Goal: Communication & Community: Answer question/provide support

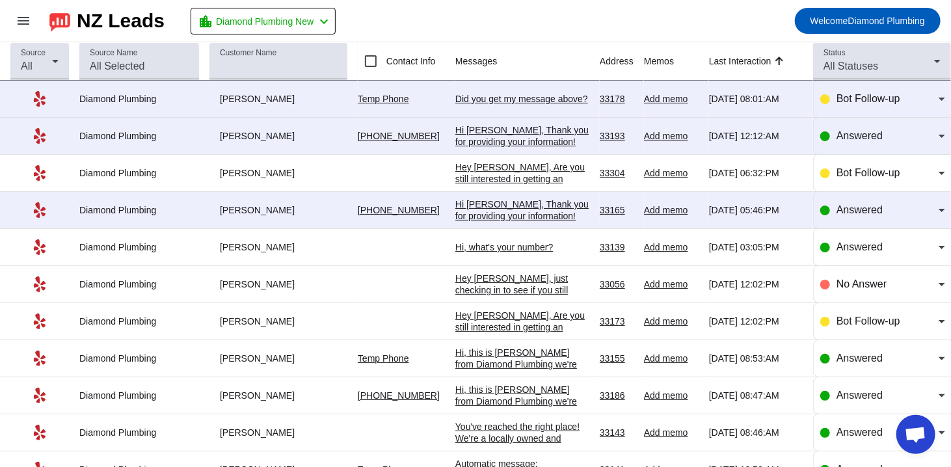
click at [490, 96] on div "Did you get my message above?​" at bounding box center [522, 99] width 134 height 12
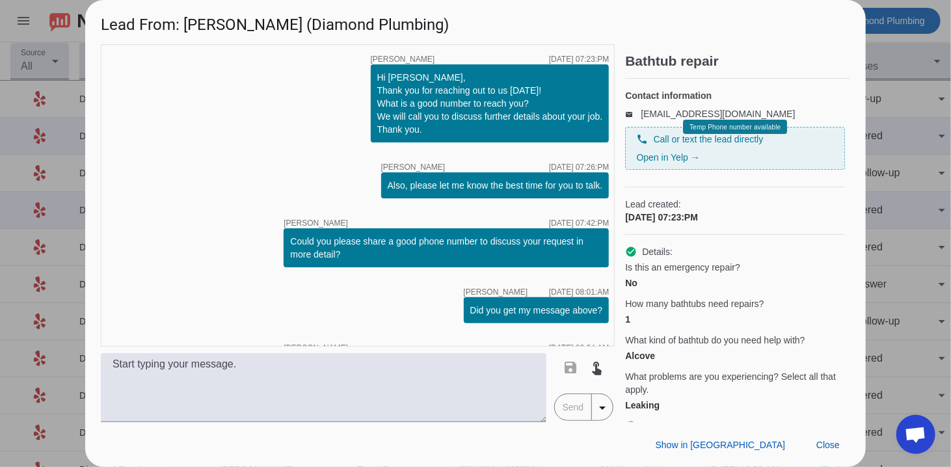
scroll to position [83, 0]
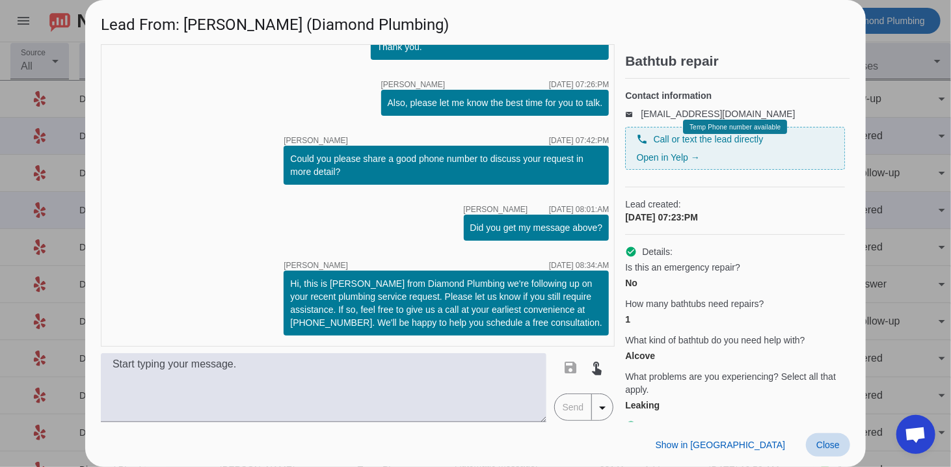
click at [825, 444] on span "Close" at bounding box center [827, 445] width 23 height 10
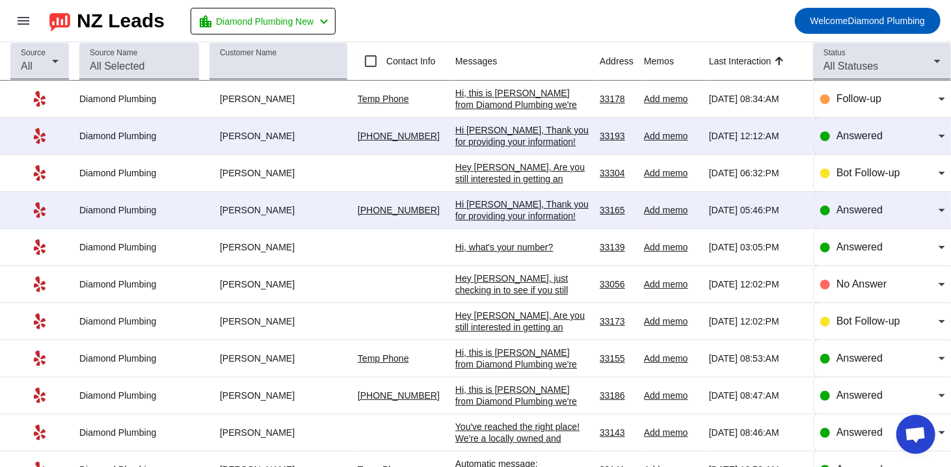
click at [513, 131] on div "Hi [PERSON_NAME], Thank you for providing your information! We'll get back to y…" at bounding box center [522, 147] width 134 height 47
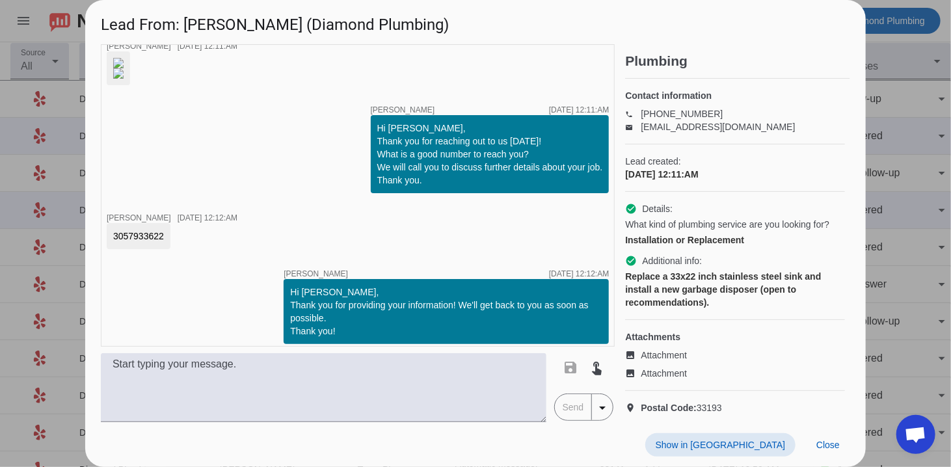
scroll to position [78, 0]
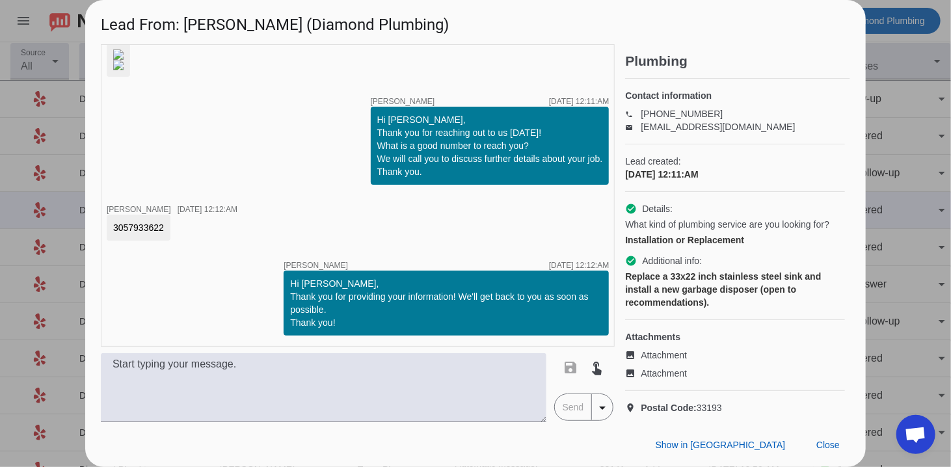
drag, startPoint x: 168, startPoint y: 309, endPoint x: 104, endPoint y: 304, distance: 63.9
click at [104, 304] on div "timer close [PERSON_NAME] [DATE] 12:11:AM timer close [PERSON_NAME] [DATE] 12:1…" at bounding box center [358, 195] width 514 height 302
copy div "3057933622"
click at [124, 60] on img at bounding box center [118, 54] width 10 height 10
drag, startPoint x: 245, startPoint y: 29, endPoint x: 182, endPoint y: 25, distance: 62.6
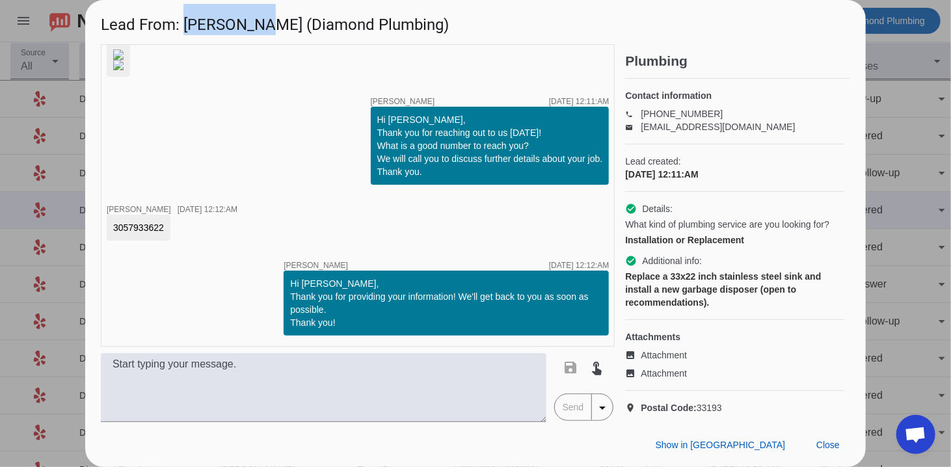
click at [182, 25] on h1 "Lead From: [PERSON_NAME] (Diamond Plumbing)" at bounding box center [475, 22] width 780 height 44
copy h1 "[PERSON_NAME]"
drag, startPoint x: 166, startPoint y: 308, endPoint x: 107, endPoint y: 304, distance: 59.9
click at [107, 241] on div "3057933622" at bounding box center [139, 228] width 64 height 26
copy div "3057933622"
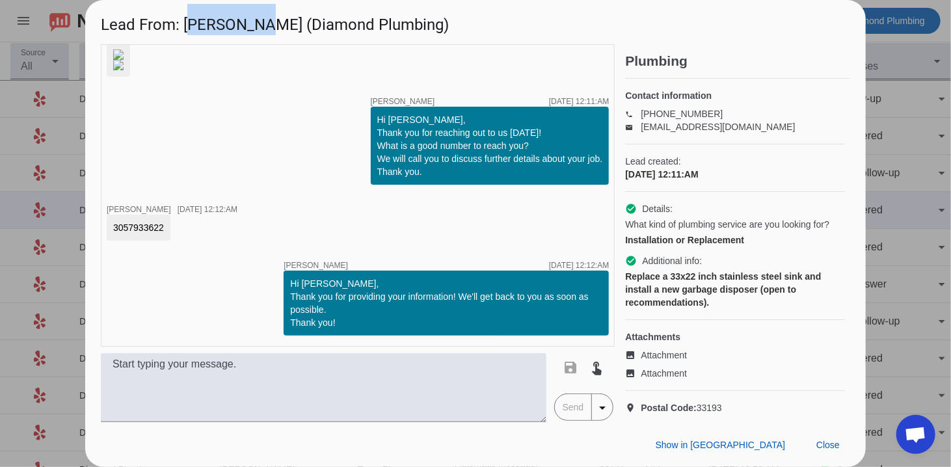
drag, startPoint x: 246, startPoint y: 29, endPoint x: 185, endPoint y: 34, distance: 62.1
click at [185, 34] on h1 "Lead From: [PERSON_NAME] (Diamond Plumbing)" at bounding box center [475, 22] width 780 height 44
copy h1 "[PERSON_NAME]"
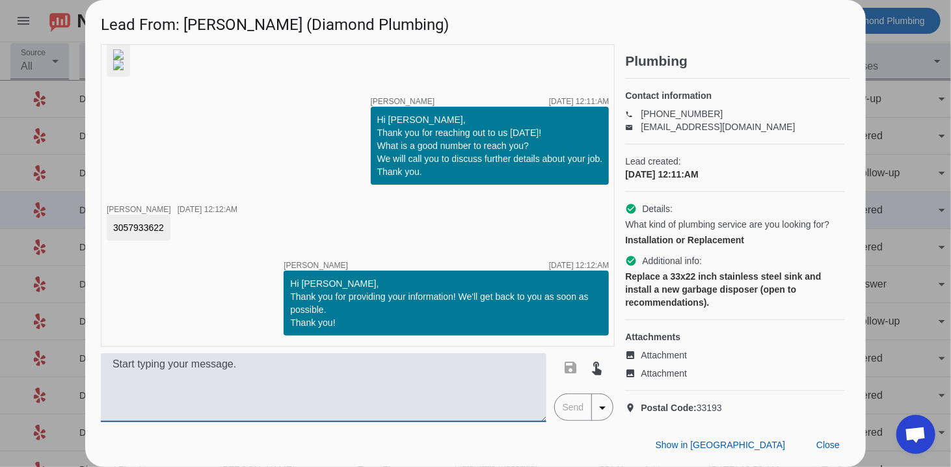
click at [222, 409] on textarea at bounding box center [323, 387] width 445 height 69
paste textarea "Hi, this is [PERSON_NAME] from Diamond Plumbing we’re following up on your rece…"
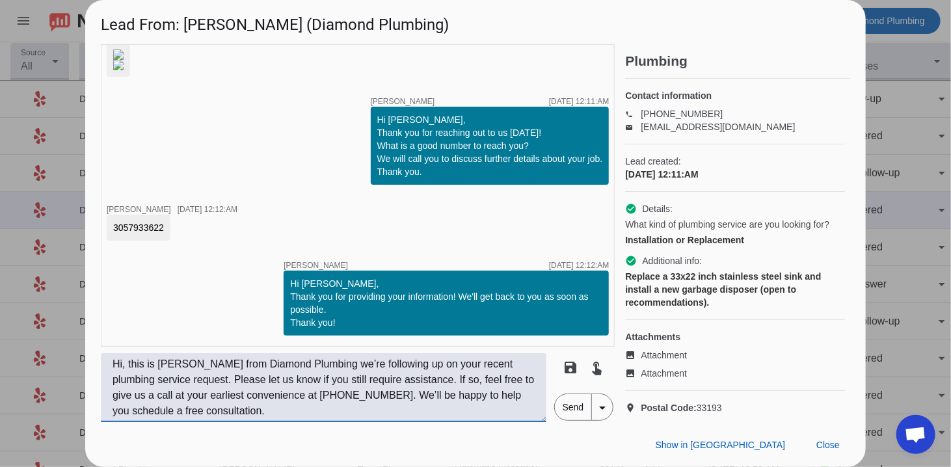
type textarea "Hi, this is [PERSON_NAME] from Diamond Plumbing we’re following up on your rece…"
click at [570, 419] on span "Send" at bounding box center [573, 407] width 37 height 26
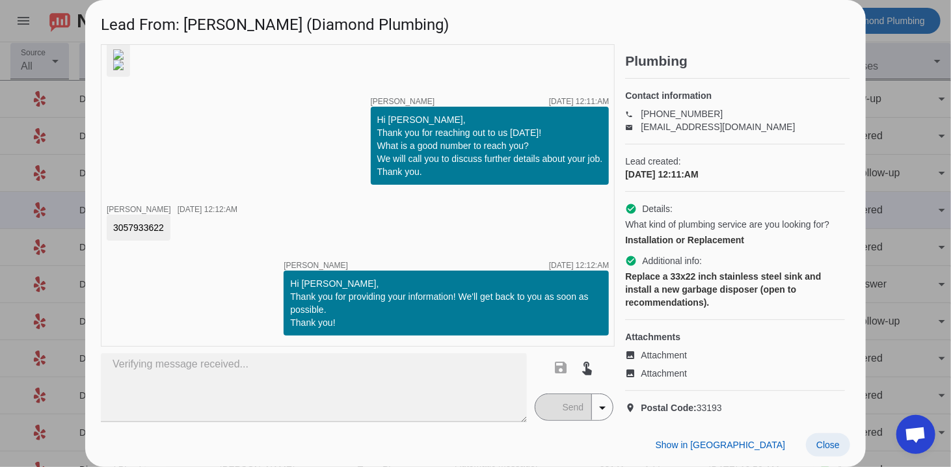
scroll to position [156, 0]
click at [830, 450] on span at bounding box center [828, 444] width 44 height 23
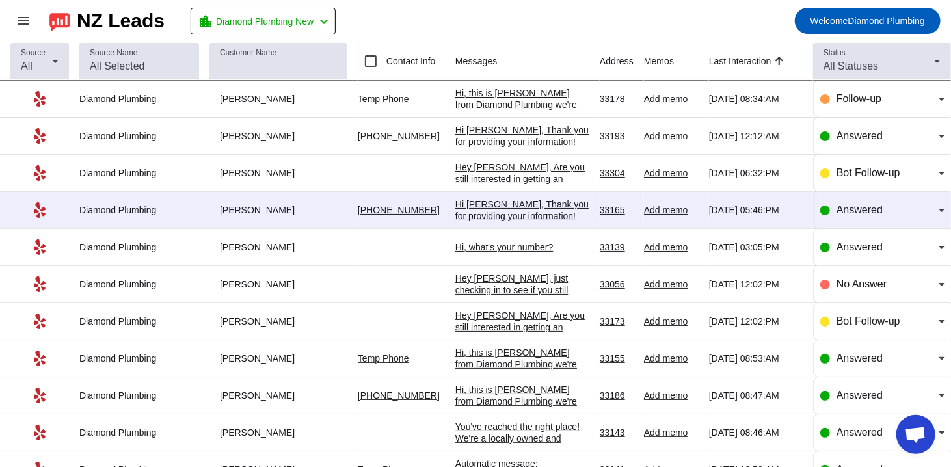
click at [516, 203] on div "Hi [PERSON_NAME], Thank you for providing your information! We'll get back to y…" at bounding box center [522, 221] width 134 height 47
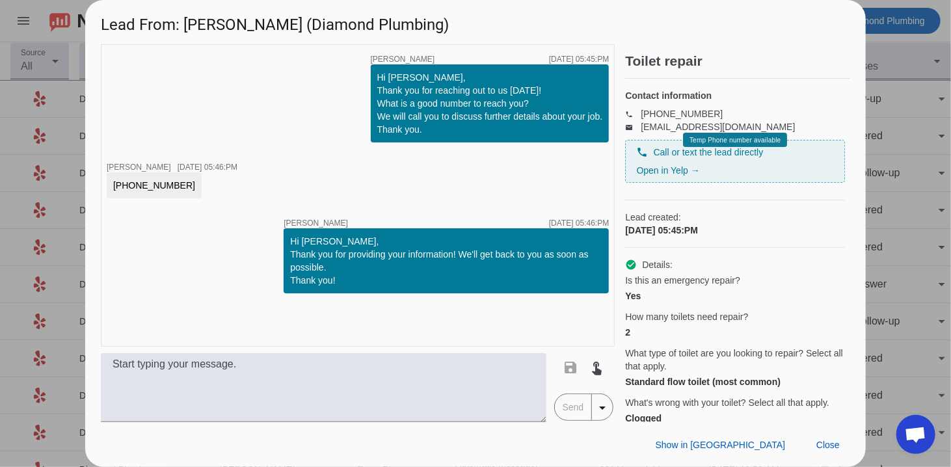
drag, startPoint x: 176, startPoint y: 187, endPoint x: 106, endPoint y: 185, distance: 70.3
click at [106, 185] on div "timer close [PERSON_NAME] [DATE] 05:45:PM Hi [PERSON_NAME], Thank you for reach…" at bounding box center [358, 195] width 514 height 302
copy div "[PHONE_NUMBER]"
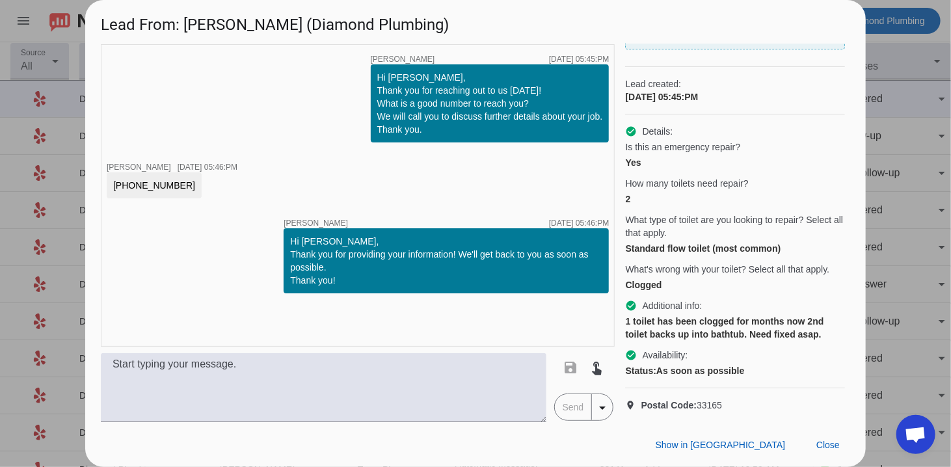
scroll to position [155, 0]
drag, startPoint x: 243, startPoint y: 31, endPoint x: 188, endPoint y: 31, distance: 54.6
click at [188, 31] on h1 "Lead From: [PERSON_NAME] (Diamond Plumbing)" at bounding box center [475, 22] width 780 height 44
copy h1 "[PERSON_NAME]"
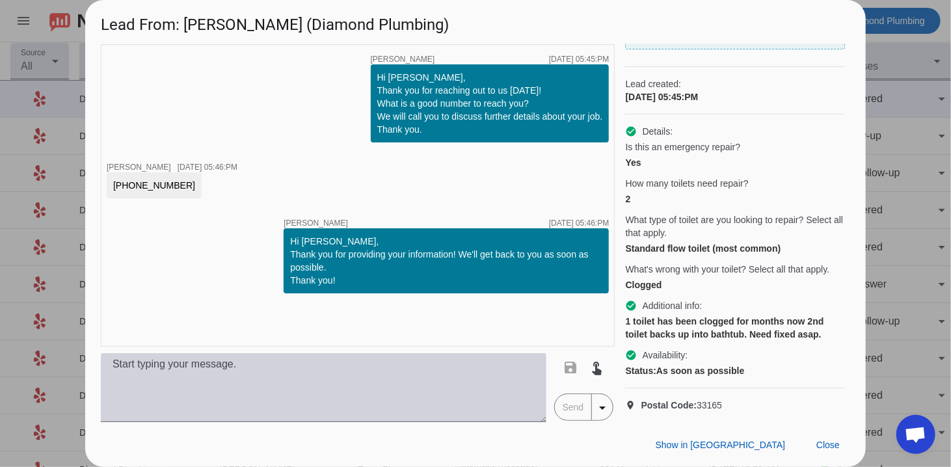
click at [317, 393] on textarea at bounding box center [323, 387] width 445 height 69
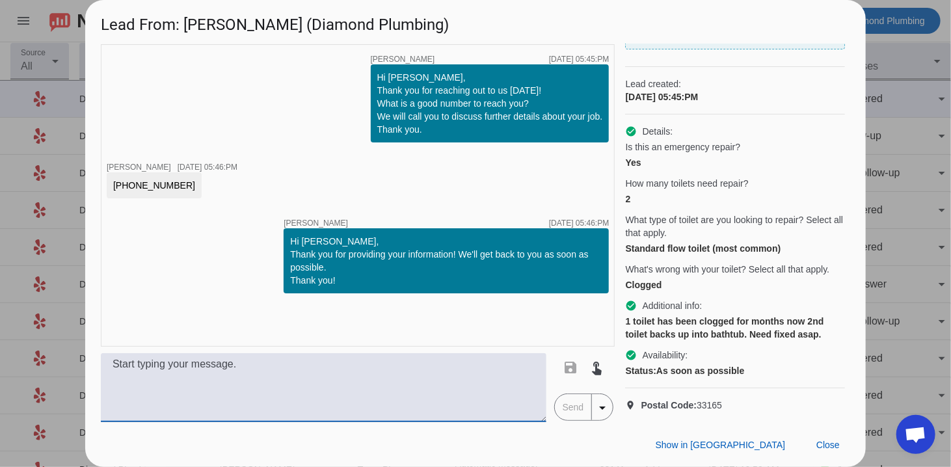
paste textarea "Hi, this is [PERSON_NAME] from Diamond Plumbing we’re following up on your rece…"
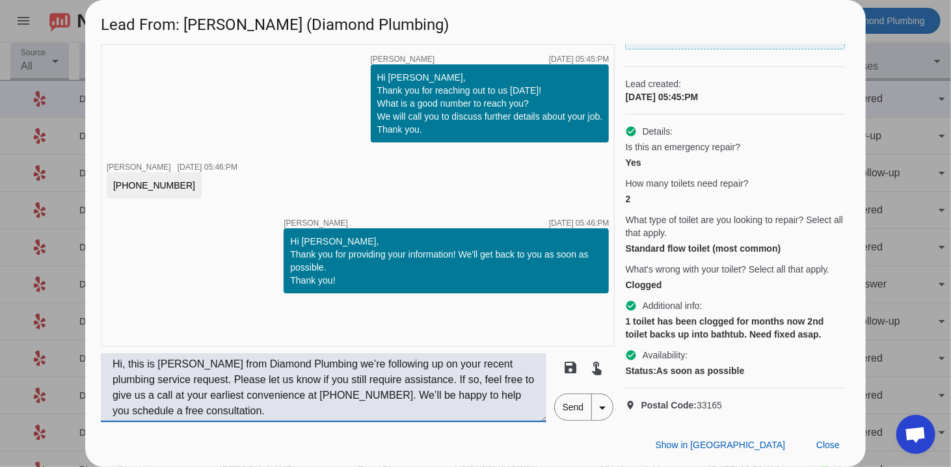
type textarea "Hi, this is [PERSON_NAME] from Diamond Plumbing we’re following up on your rece…"
drag, startPoint x: 572, startPoint y: 407, endPoint x: 596, endPoint y: 407, distance: 24.1
click at [572, 408] on span "Send" at bounding box center [573, 407] width 37 height 26
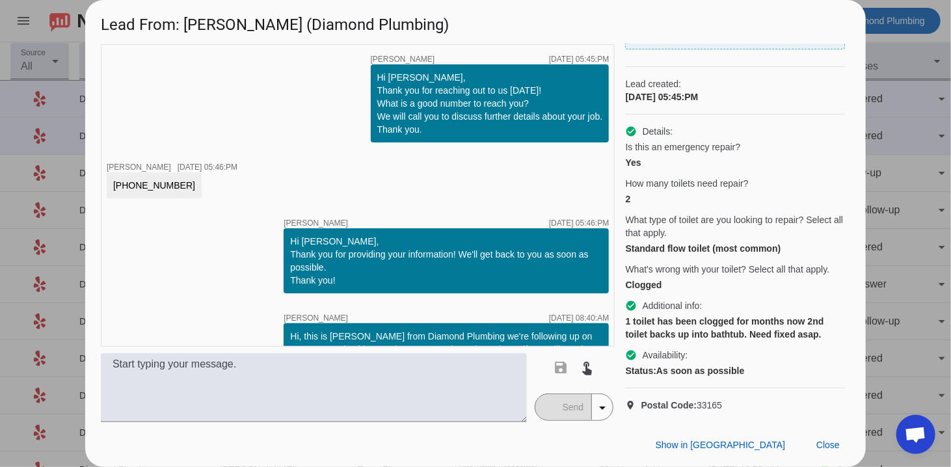
scroll to position [52, 0]
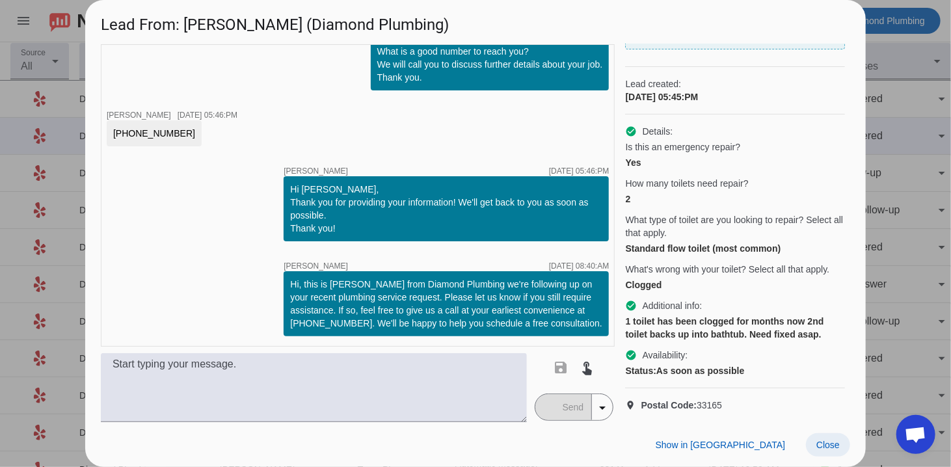
click at [831, 446] on span "Close" at bounding box center [827, 445] width 23 height 10
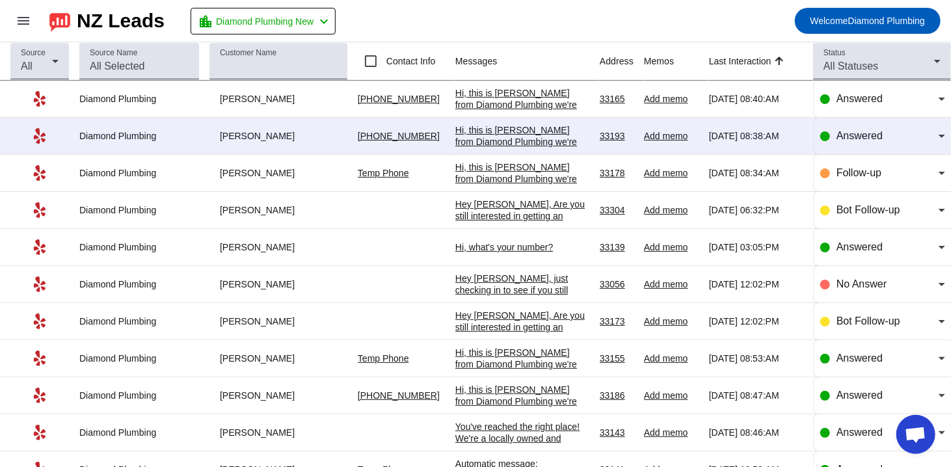
click at [537, 135] on div "Hi, this is [PERSON_NAME] from Diamond Plumbing we're following up on your rece…" at bounding box center [522, 188] width 134 height 129
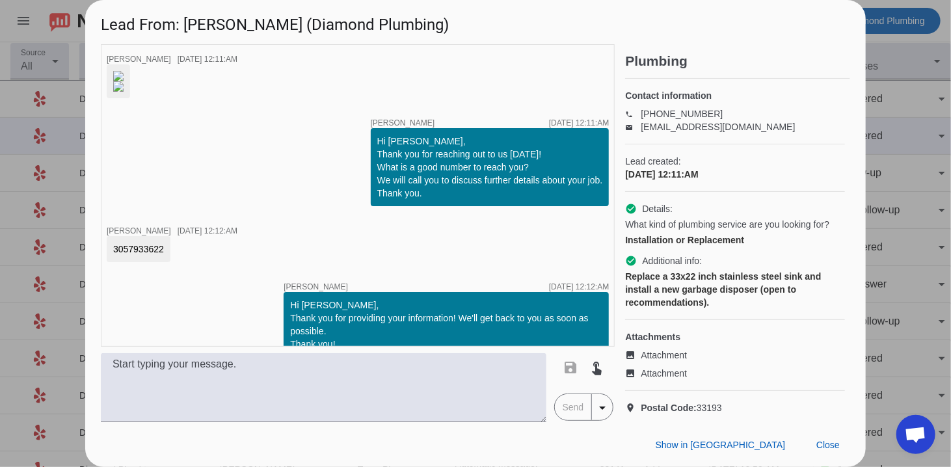
scroll to position [252, 0]
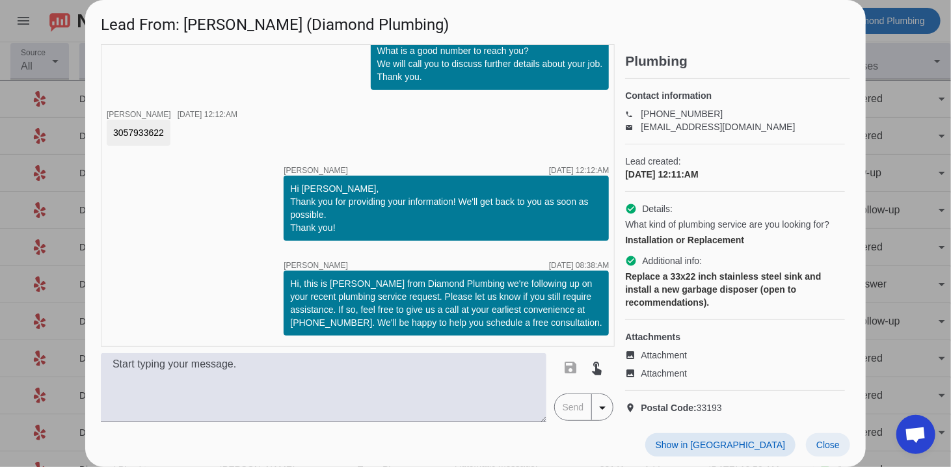
click at [812, 442] on span at bounding box center [828, 444] width 44 height 23
